Goal: Information Seeking & Learning: Check status

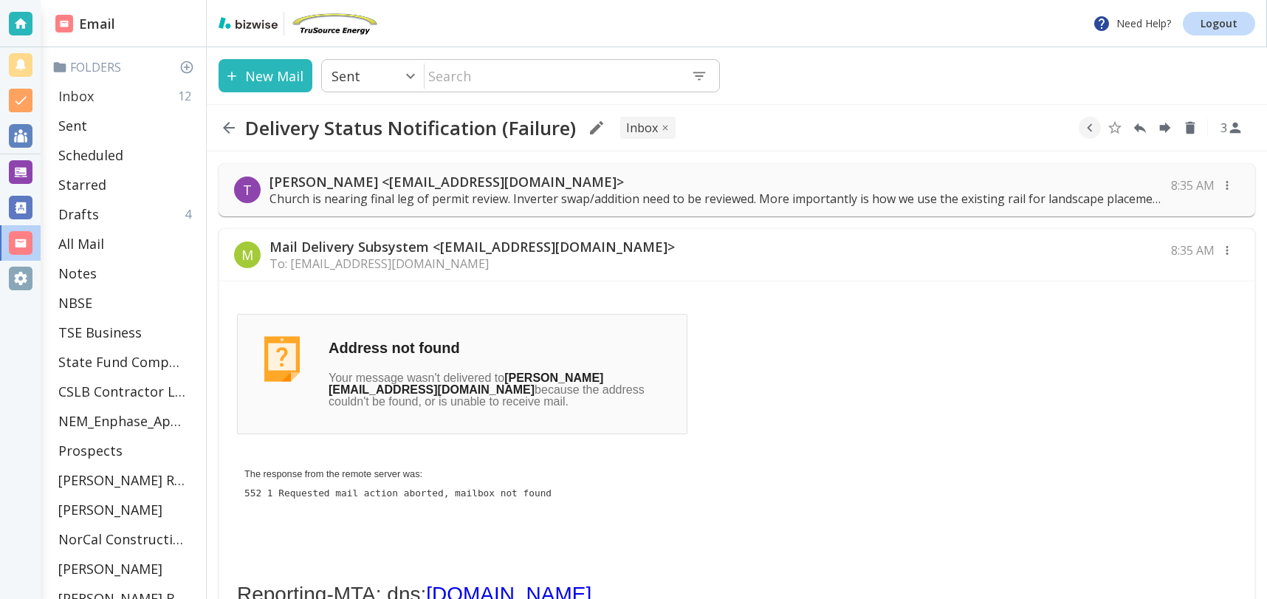
click at [106, 94] on div "Inbox 12" at bounding box center [126, 96] width 148 height 30
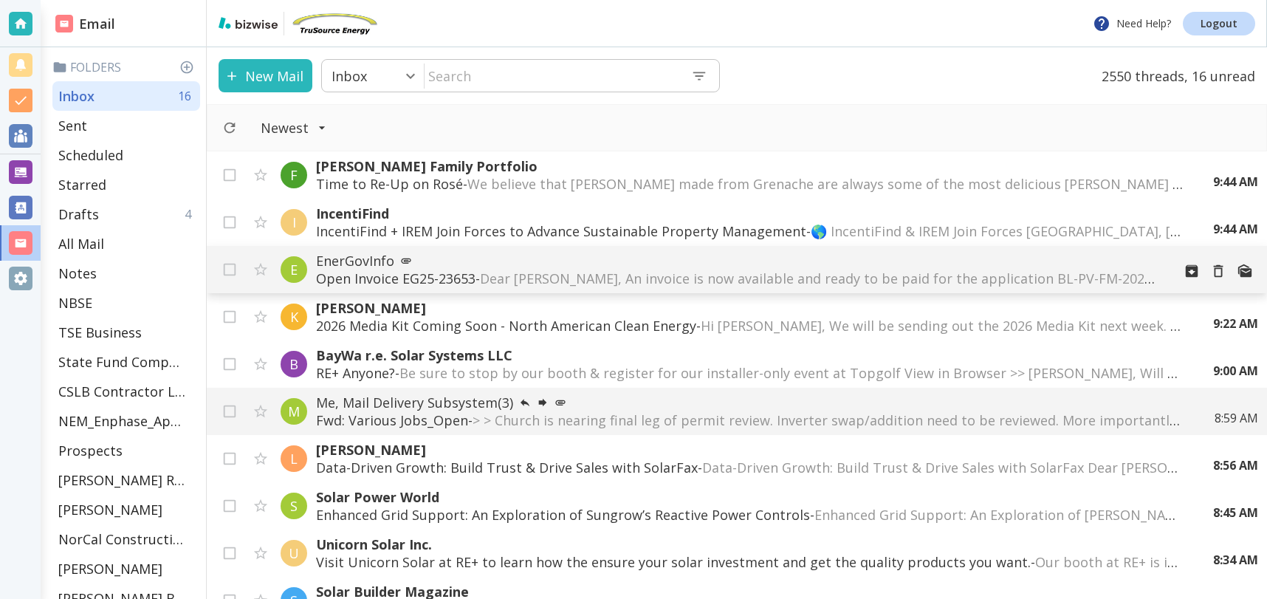
click at [1003, 275] on span "Dear [PERSON_NAME], An invoice is now available and ready to be paid for the ap…" at bounding box center [1109, 278] width 1259 height 18
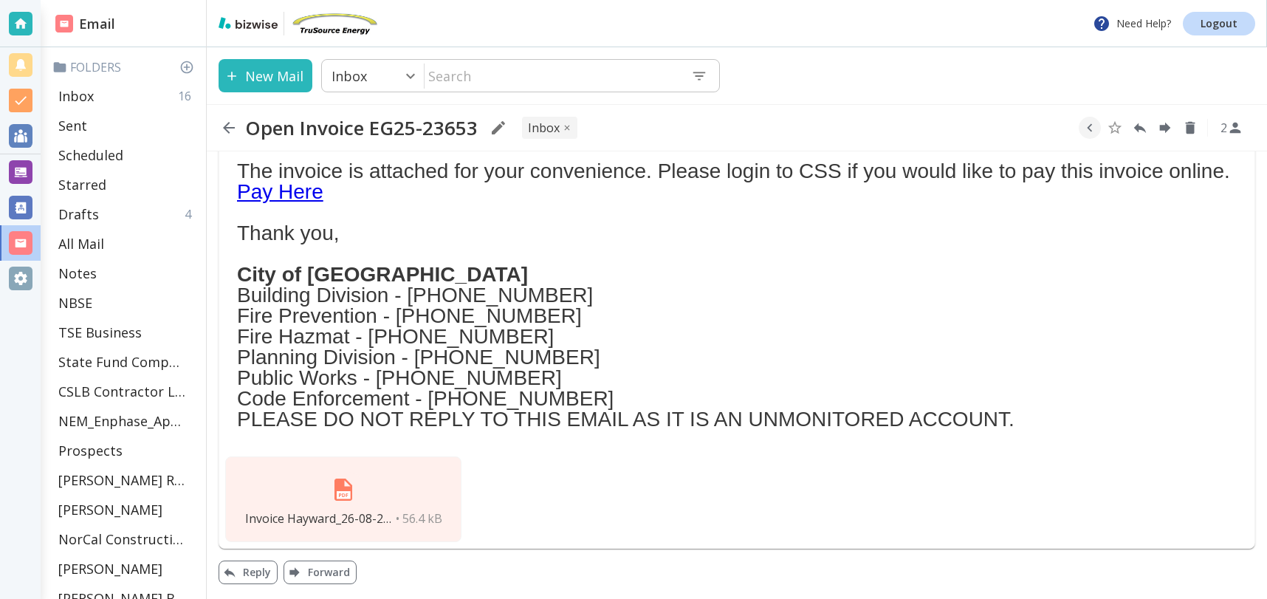
scroll to position [250, 0]
click at [345, 487] on img at bounding box center [343, 489] width 35 height 35
